Goal: Task Accomplishment & Management: Manage account settings

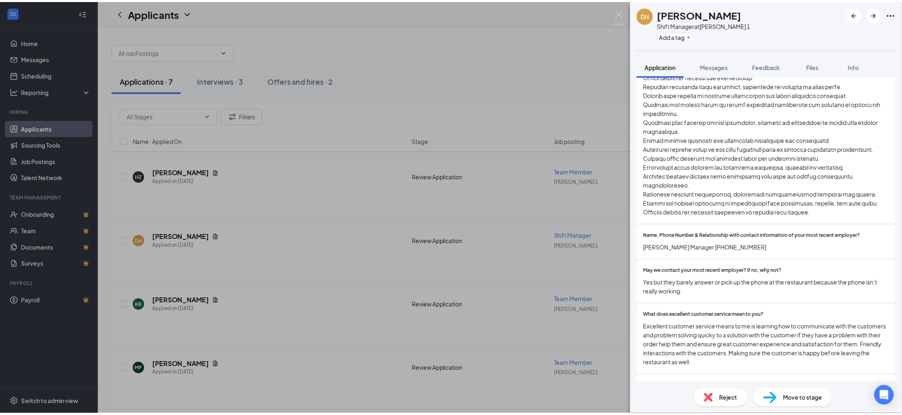
scroll to position [926, 0]
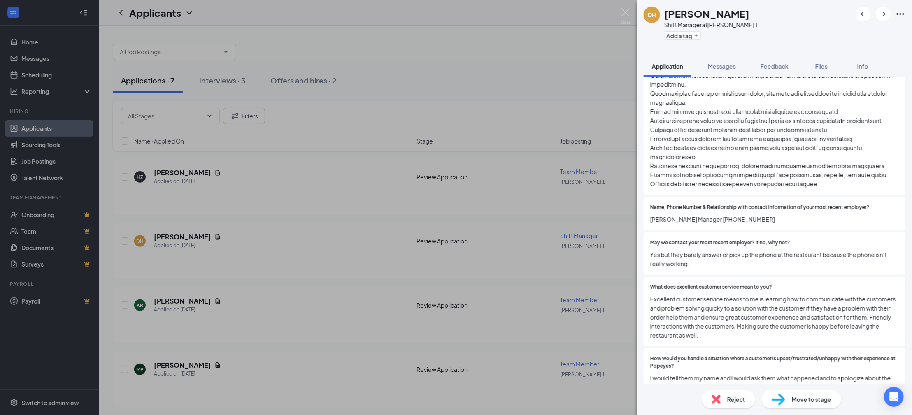
click at [456, 46] on div "DH [PERSON_NAME] Shift Manager at [PERSON_NAME] 1 Add a tag Application Message…" at bounding box center [456, 207] width 912 height 415
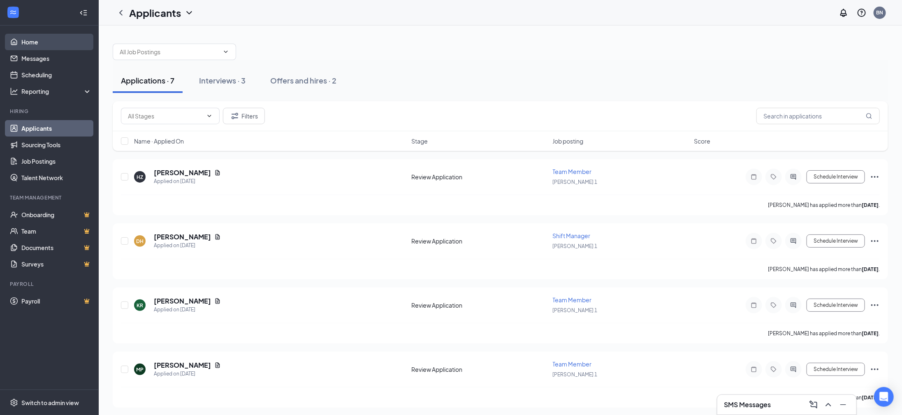
click at [44, 46] on link "Home" at bounding box center [56, 42] width 70 height 16
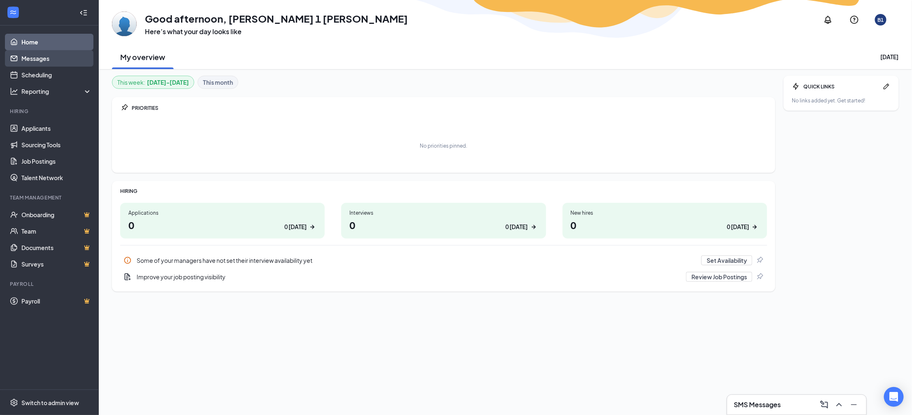
click at [38, 55] on link "Messages" at bounding box center [56, 58] width 70 height 16
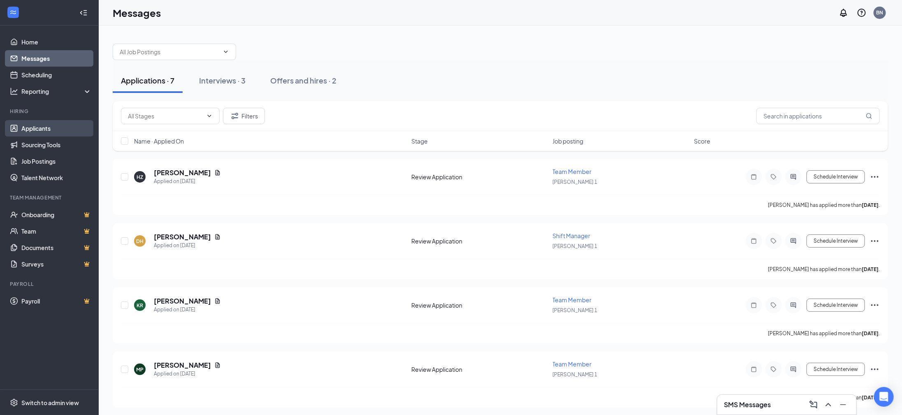
click at [29, 130] on link "Applicants" at bounding box center [56, 128] width 70 height 16
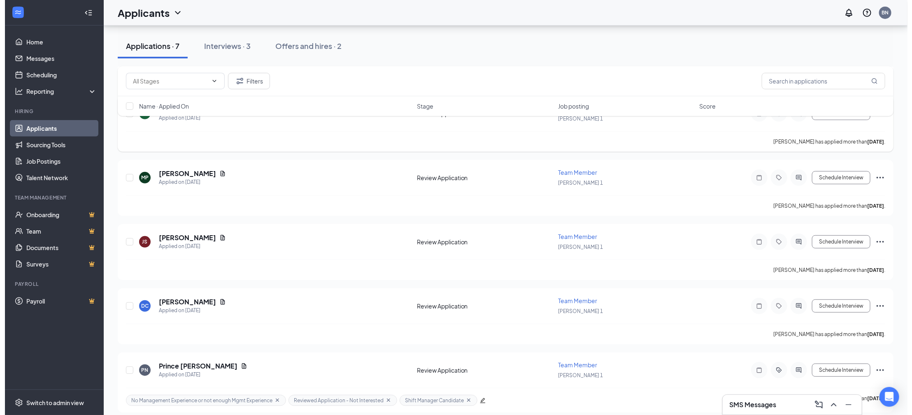
scroll to position [193, 0]
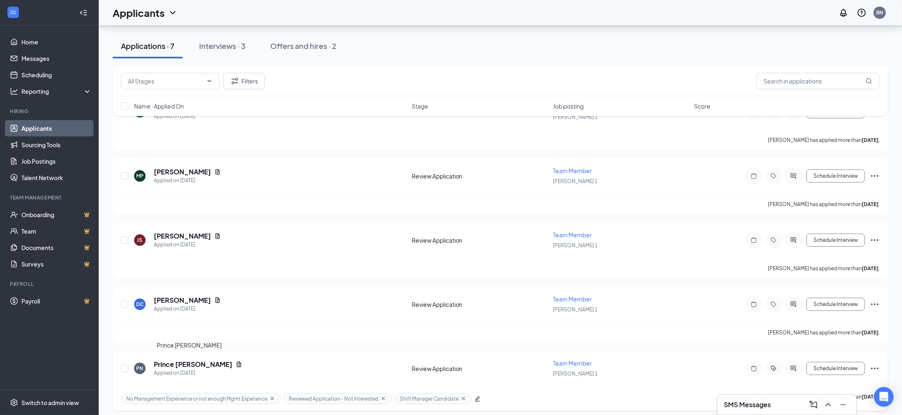
click at [176, 360] on h5 "Prince [PERSON_NAME]" at bounding box center [193, 364] width 79 height 9
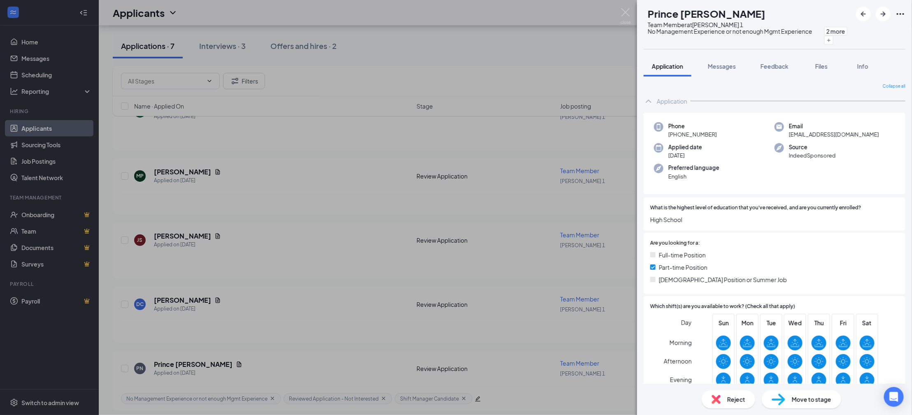
click at [163, 232] on div "PN Prince [PERSON_NAME] Team Member at [PERSON_NAME] 1 No Management Experience…" at bounding box center [456, 207] width 912 height 415
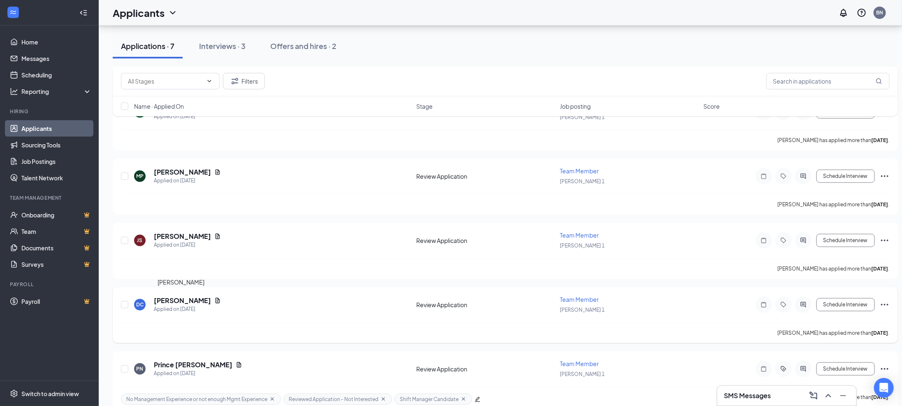
click at [157, 296] on h5 "[PERSON_NAME]" at bounding box center [182, 300] width 57 height 9
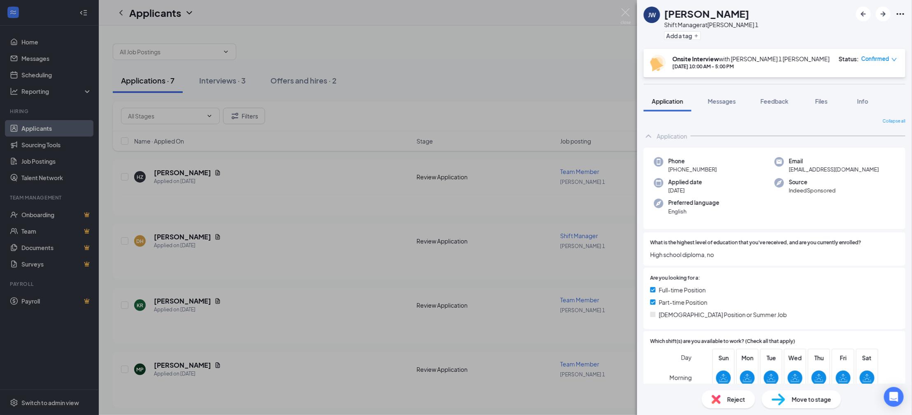
click at [581, 79] on div "JW Jaomarion White Shift Manager at Buford 1 Add a tag Onsite Interview with Bu…" at bounding box center [456, 207] width 912 height 415
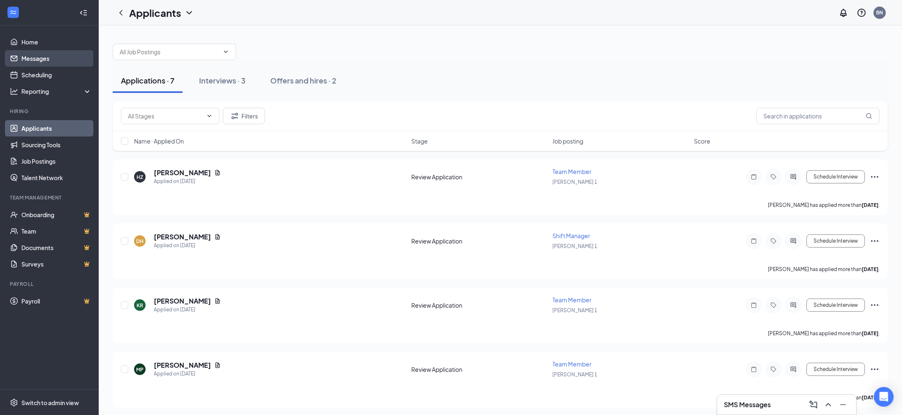
click at [58, 60] on link "Messages" at bounding box center [56, 58] width 70 height 16
